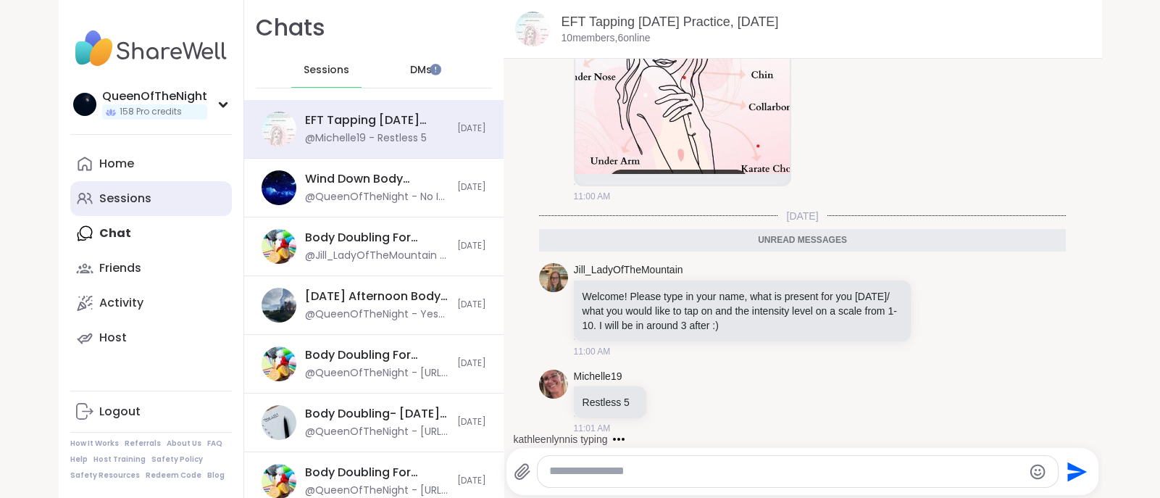
click at [144, 203] on div "Sessions" at bounding box center [125, 199] width 52 height 16
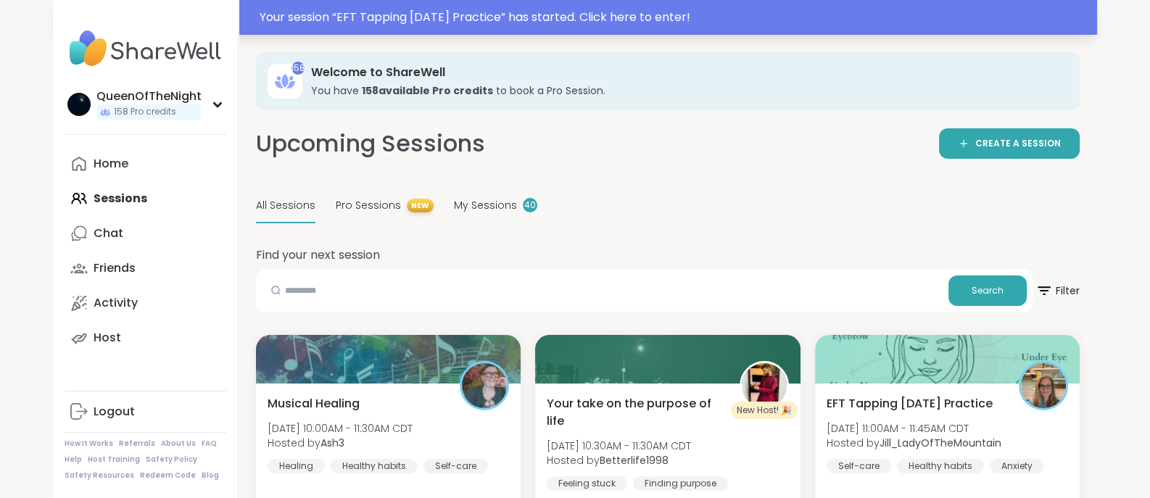
click at [544, 14] on div "Your session “ EFT Tapping [DATE] Practice ” has started. Click here to enter!" at bounding box center [673, 17] width 828 height 17
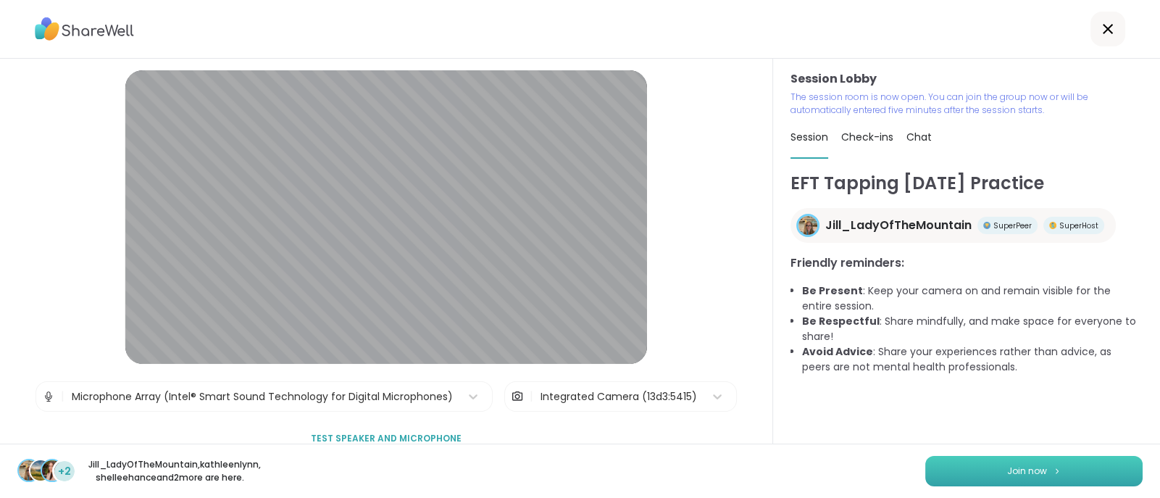
click at [1014, 478] on button "Join now" at bounding box center [1034, 471] width 217 height 30
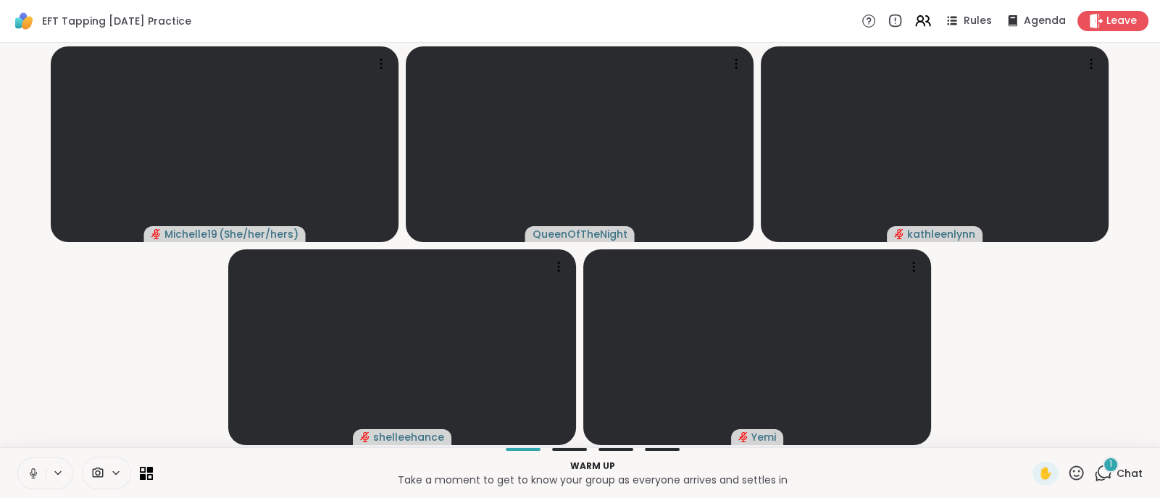
click at [38, 473] on icon at bounding box center [33, 473] width 13 height 13
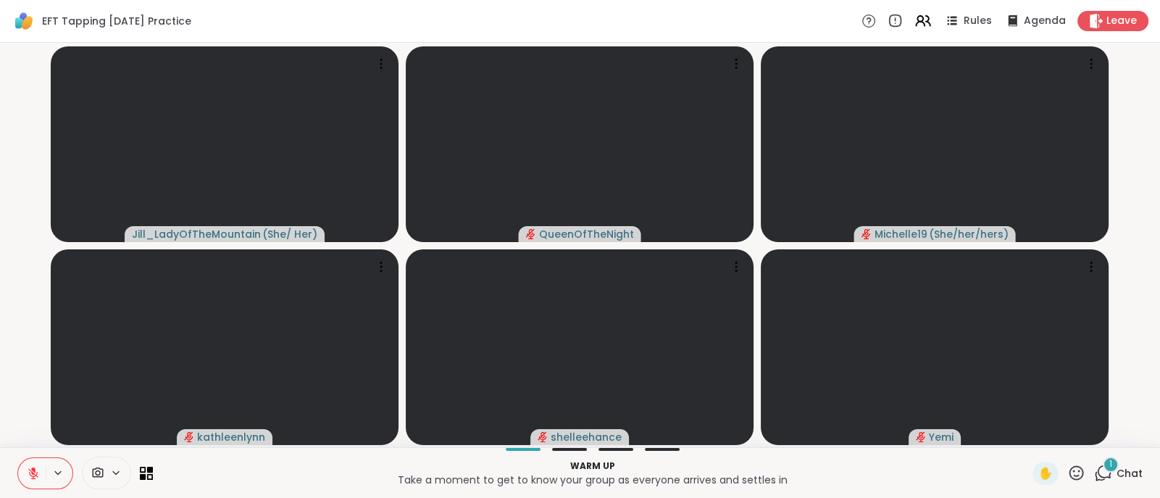
click at [1094, 472] on icon at bounding box center [1103, 473] width 18 height 18
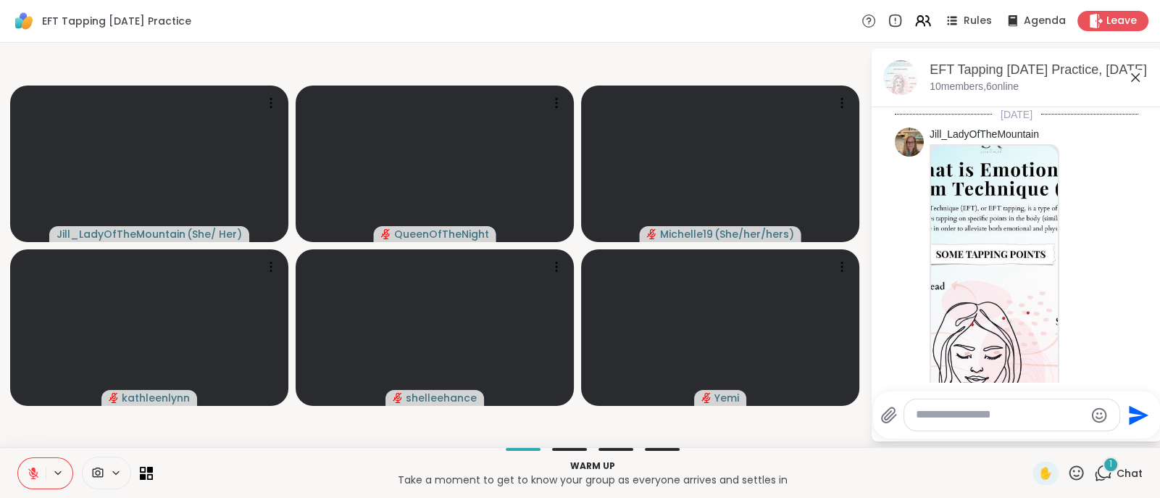
scroll to position [552, 0]
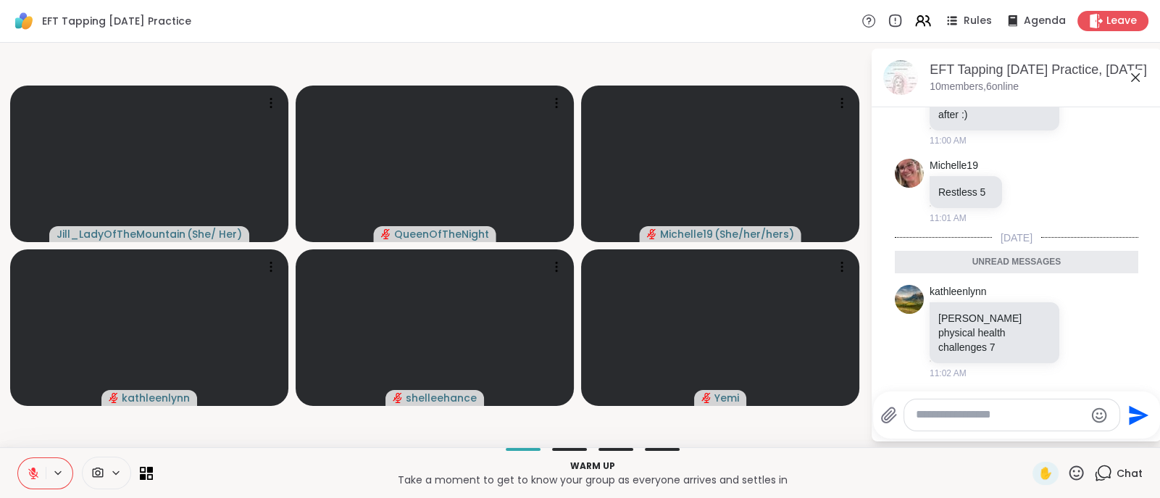
click at [1094, 472] on icon at bounding box center [1103, 473] width 18 height 18
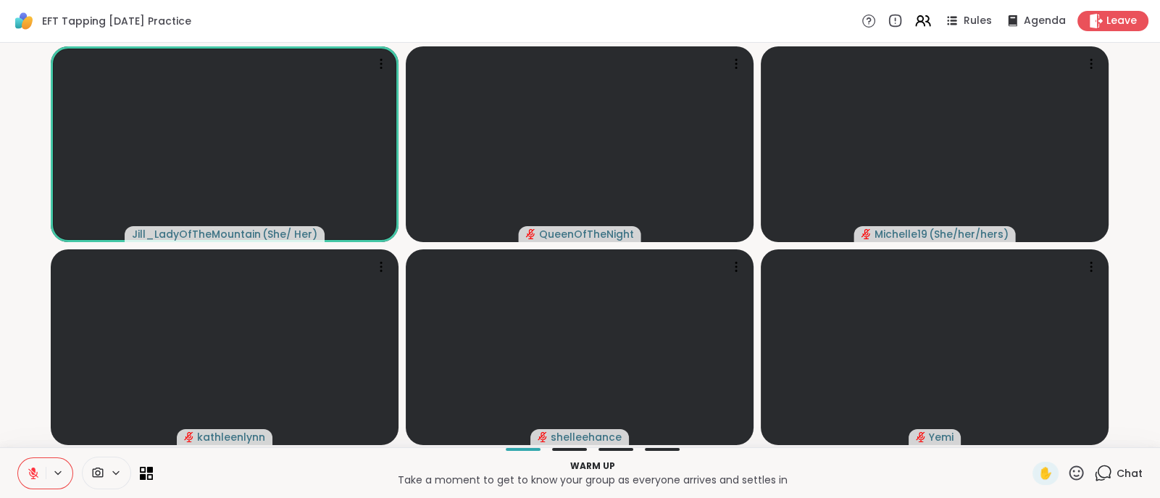
click at [1094, 476] on icon at bounding box center [1103, 473] width 18 height 18
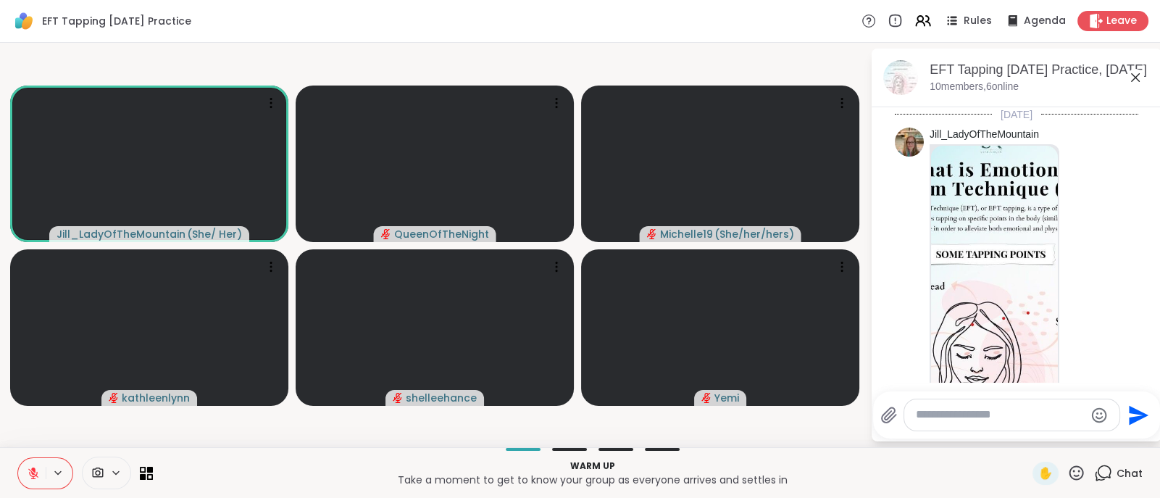
scroll to position [503, 0]
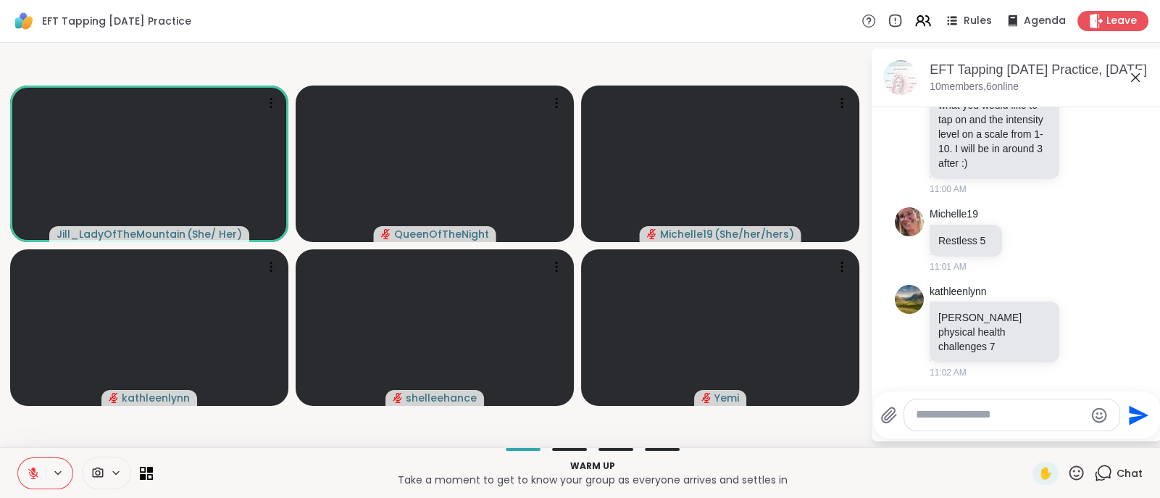
click at [999, 411] on textarea "Type your message" at bounding box center [1000, 414] width 169 height 15
type textarea "*********"
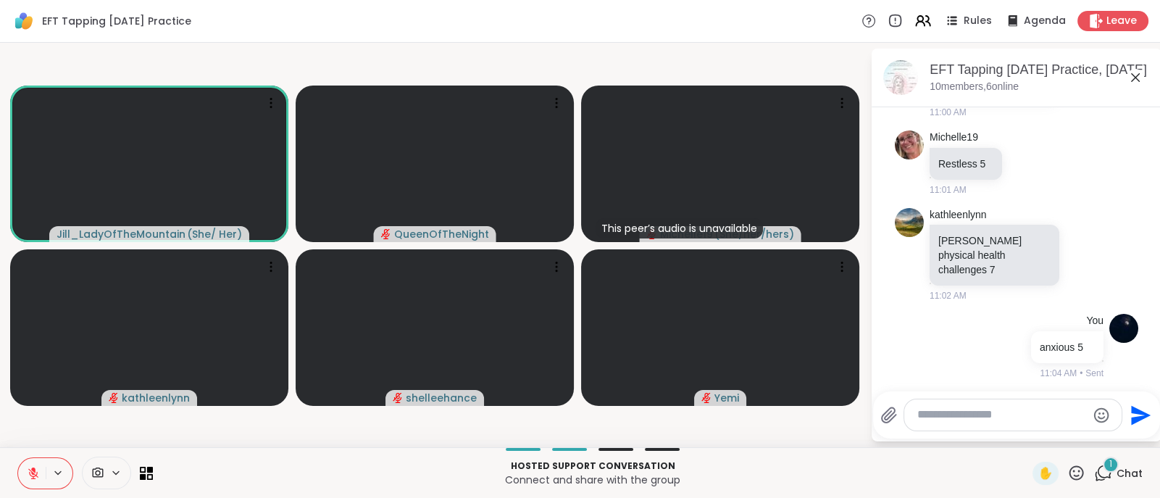
scroll to position [657, 0]
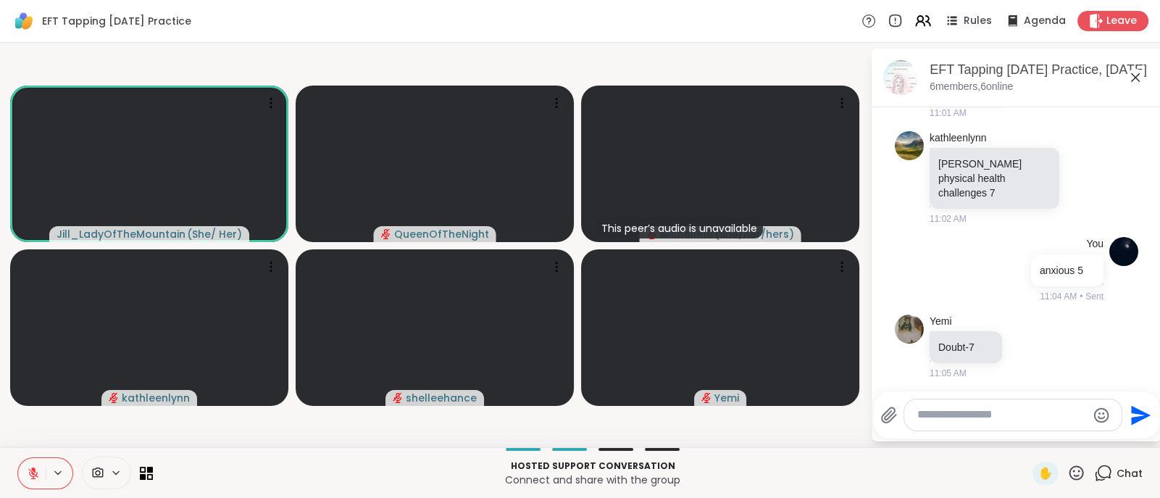
click at [1070, 478] on icon at bounding box center [1077, 472] width 14 height 14
click at [1027, 432] on span "❤️" at bounding box center [1034, 434] width 14 height 17
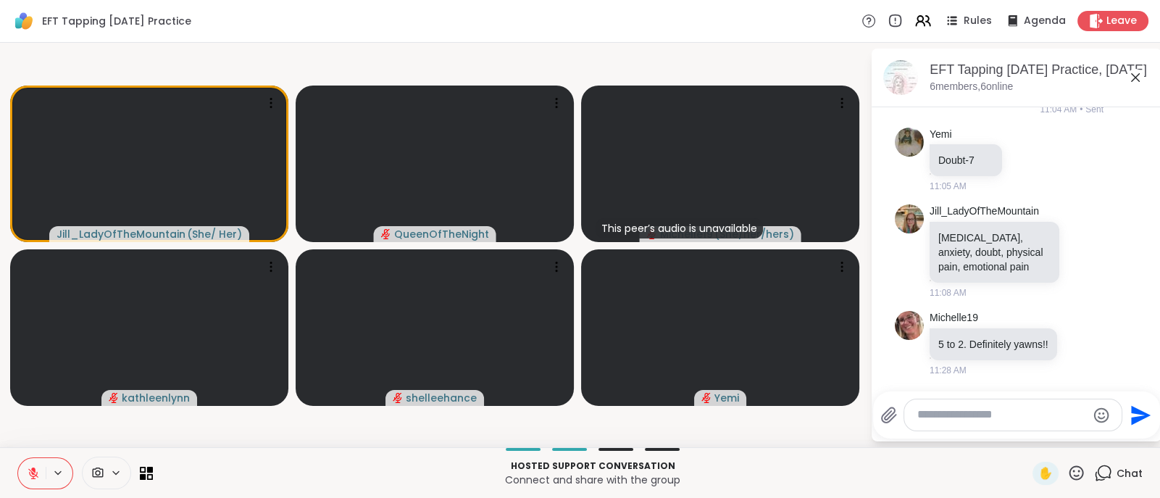
scroll to position [931, 0]
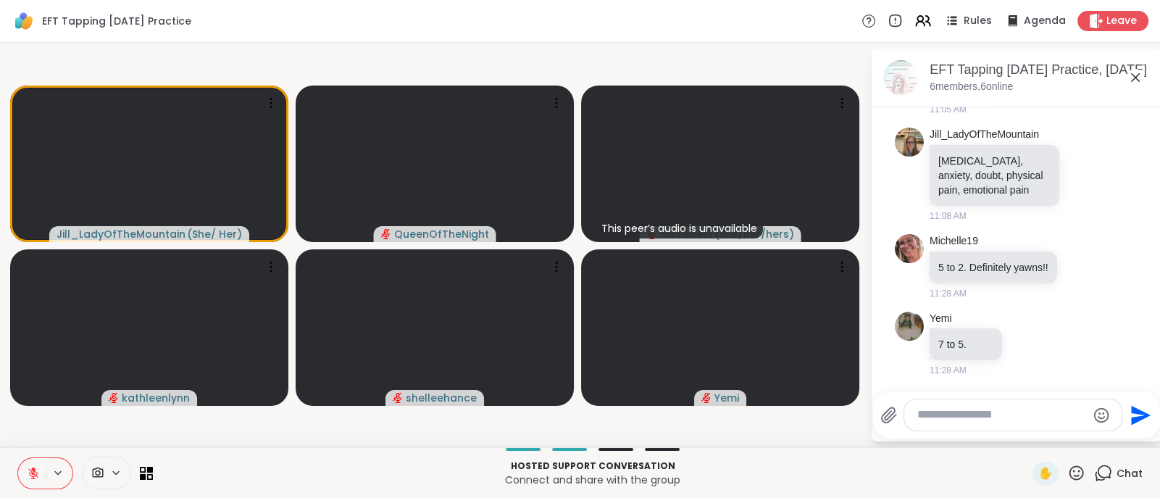
click at [964, 407] on textarea "Type your message" at bounding box center [1002, 414] width 169 height 15
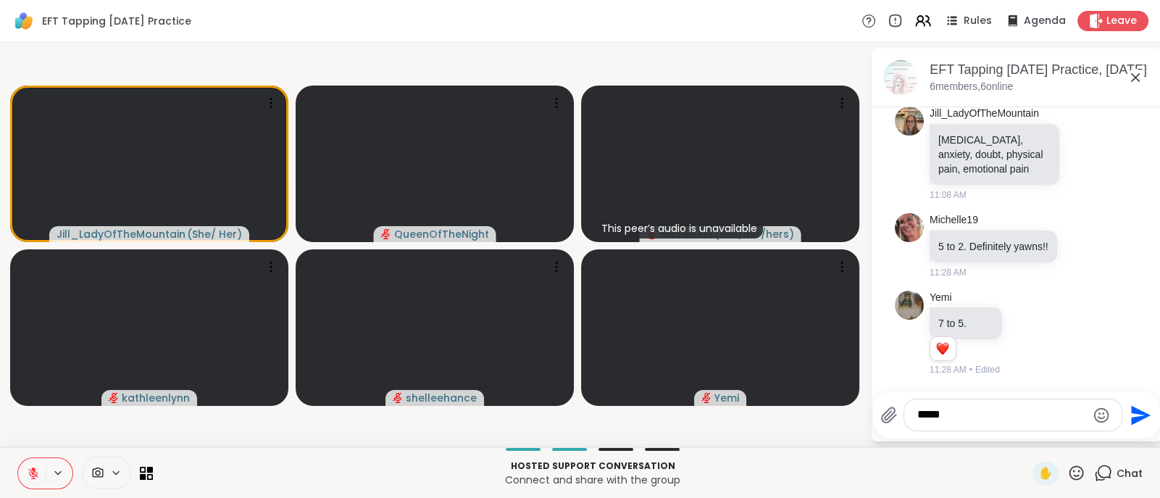
type textarea "******"
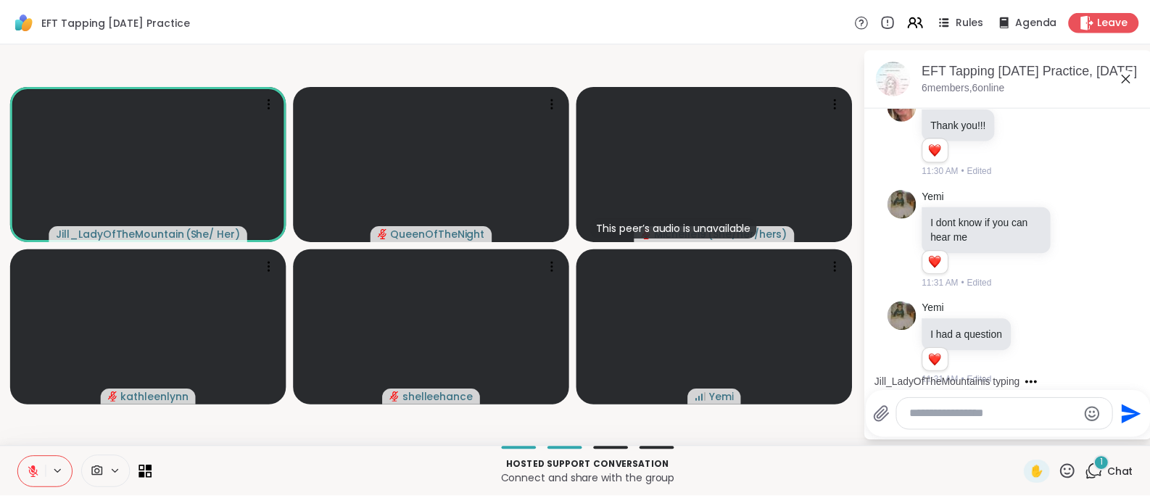
scroll to position [1553, 0]
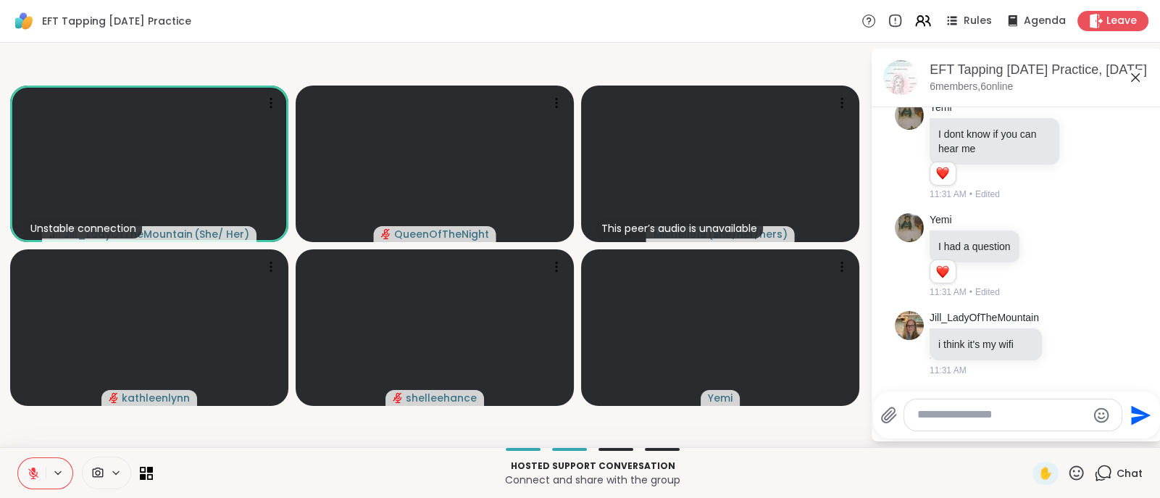
click at [32, 473] on icon at bounding box center [33, 473] width 10 height 10
click at [32, 473] on icon at bounding box center [33, 471] width 4 height 7
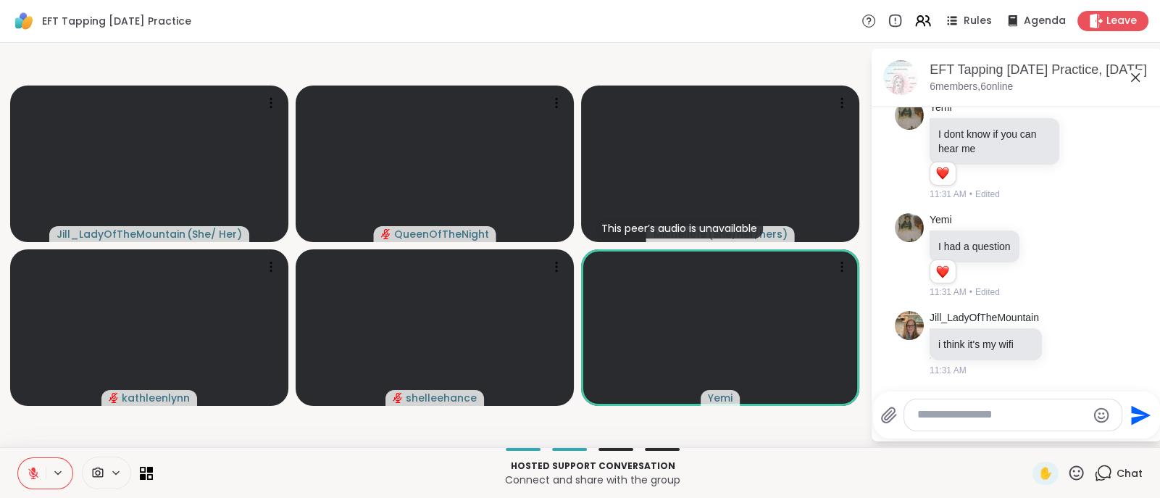
click at [32, 473] on icon at bounding box center [33, 473] width 10 height 10
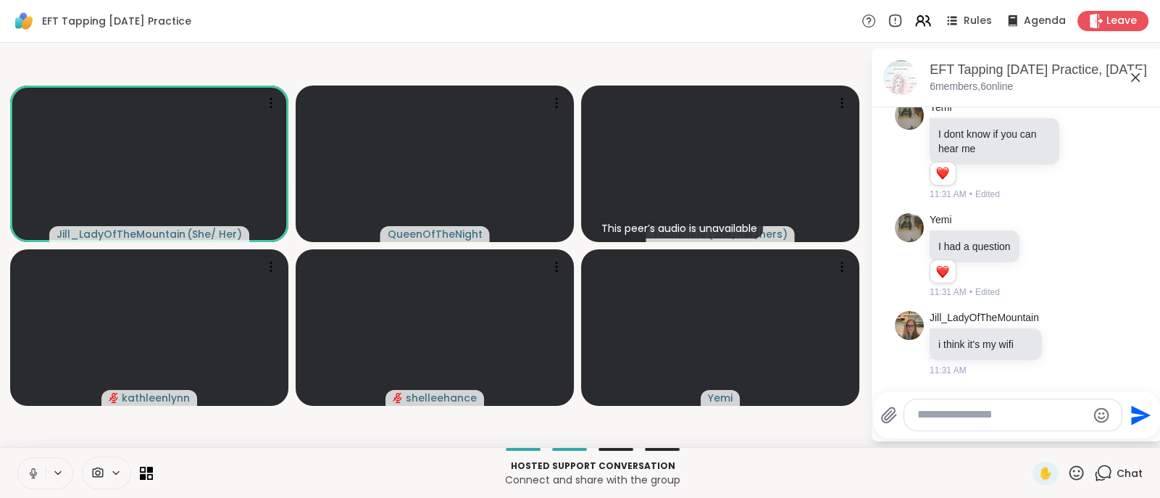
click at [32, 473] on icon at bounding box center [33, 471] width 4 height 7
click at [32, 473] on icon at bounding box center [33, 473] width 10 height 10
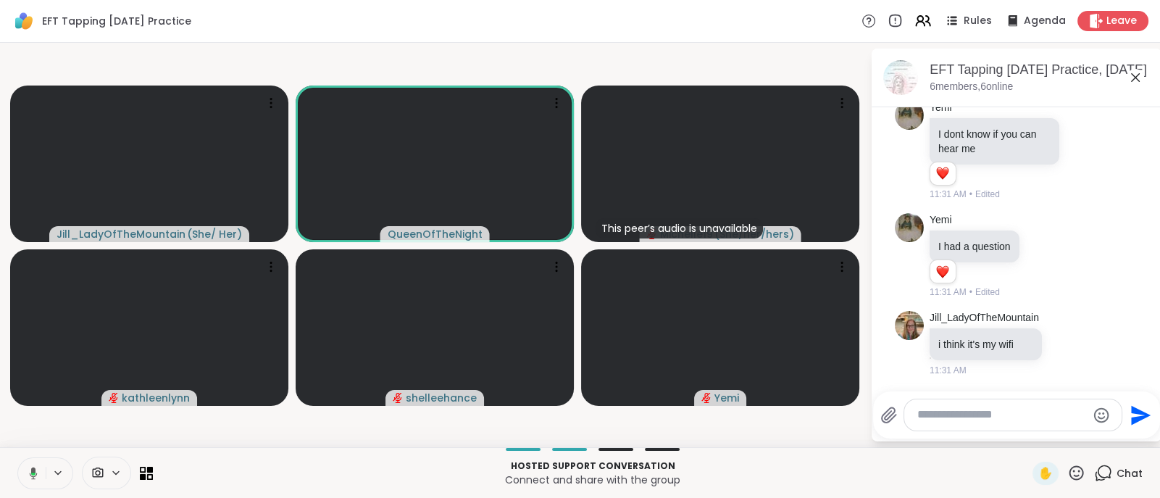
click at [32, 473] on icon at bounding box center [34, 473] width 8 height 12
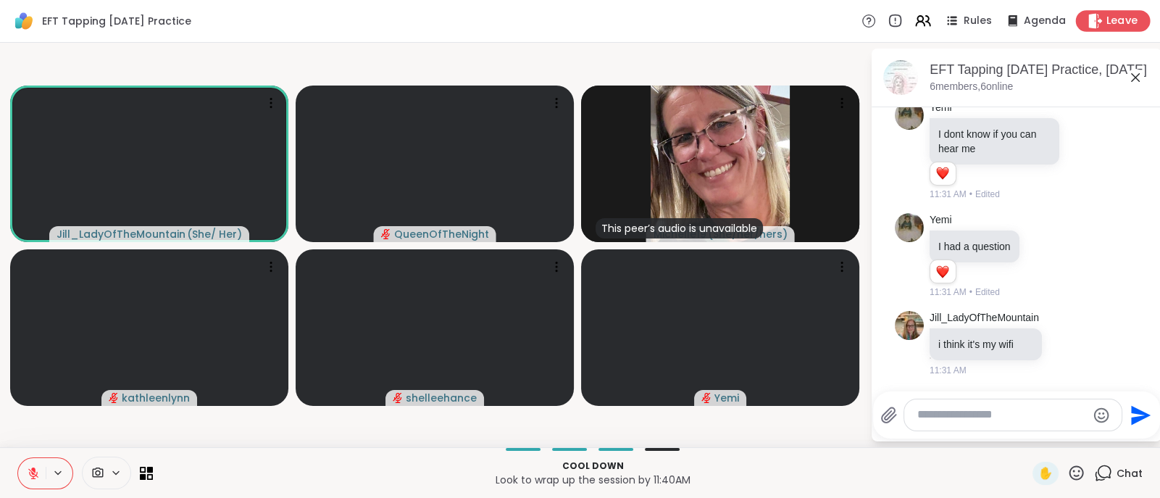
click at [1107, 17] on span "Leave" at bounding box center [1123, 21] width 32 height 15
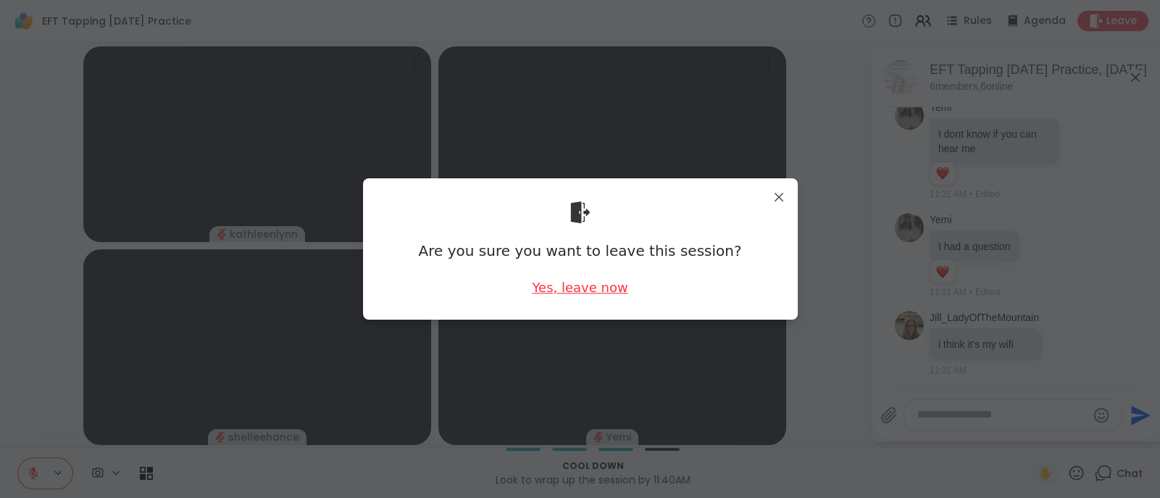
click at [565, 281] on div "Yes, leave now" at bounding box center [580, 287] width 96 height 18
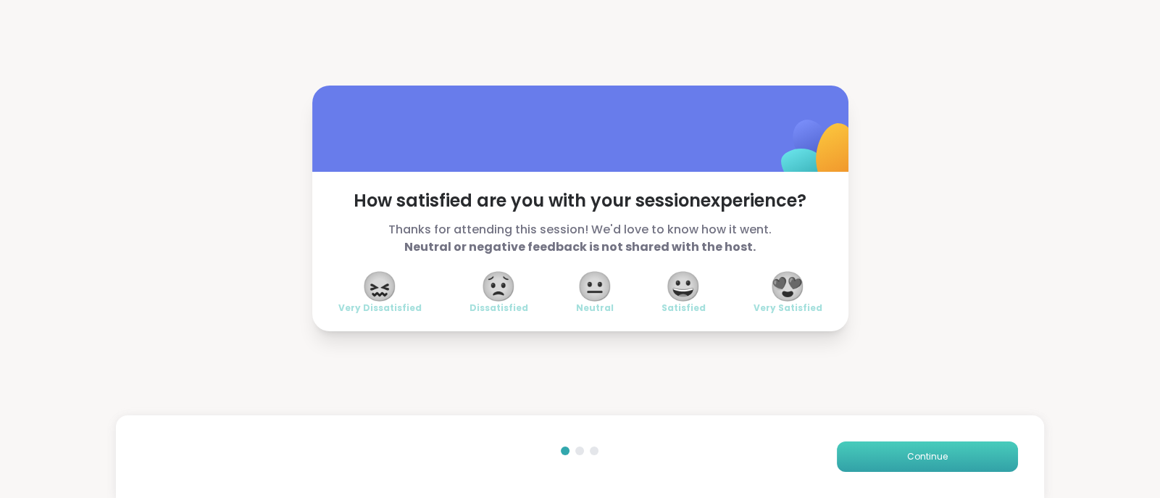
click at [947, 458] on button "Continue" at bounding box center [927, 456] width 181 height 30
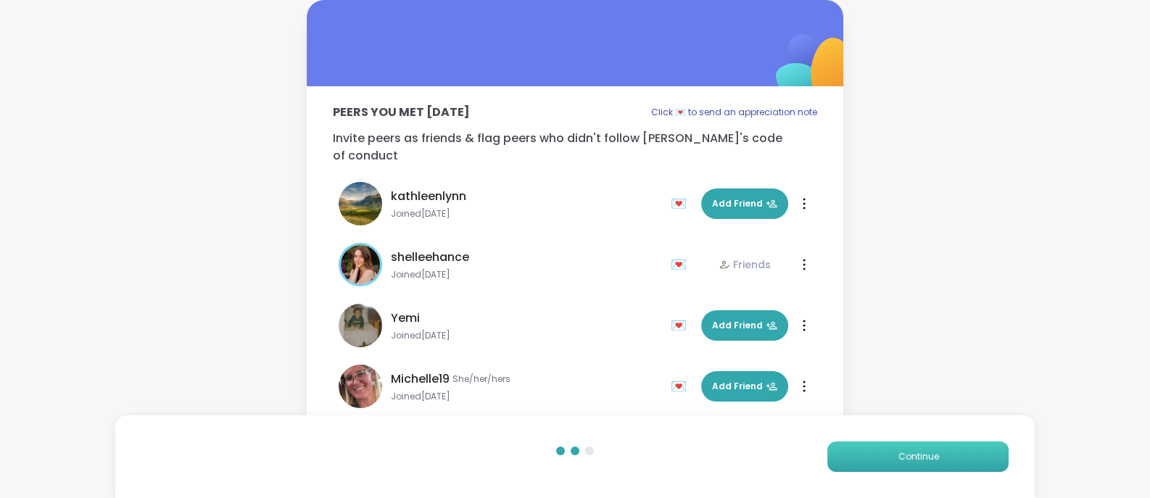
click at [947, 458] on button "Continue" at bounding box center [917, 456] width 181 height 30
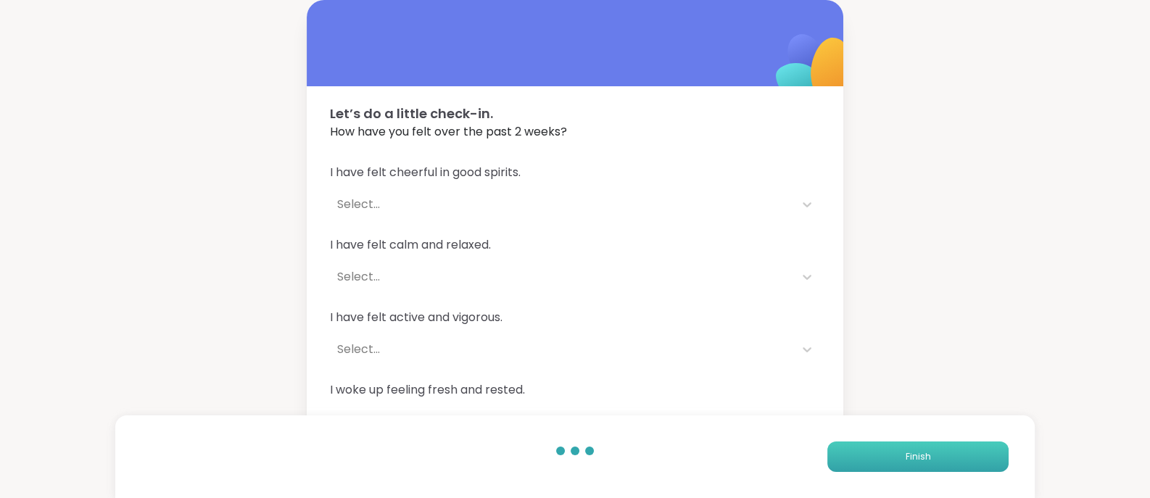
click at [947, 458] on button "Finish" at bounding box center [917, 456] width 181 height 30
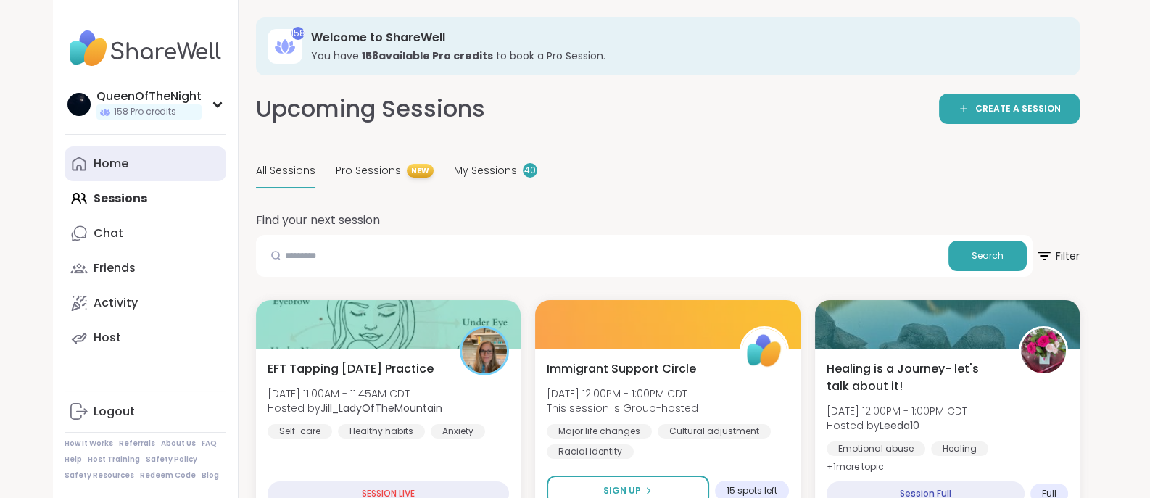
click at [140, 166] on link "Home" at bounding box center [146, 163] width 162 height 35
